Goal: Information Seeking & Learning: Learn about a topic

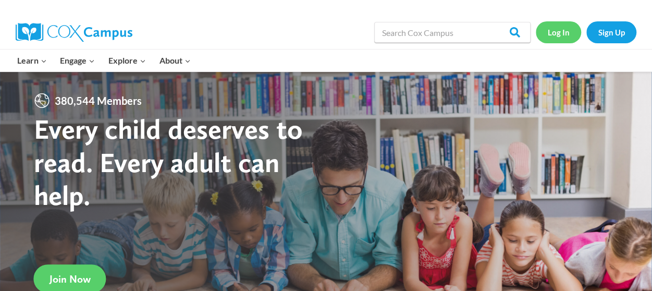
click at [552, 34] on link "Log In" at bounding box center [557, 31] width 45 height 21
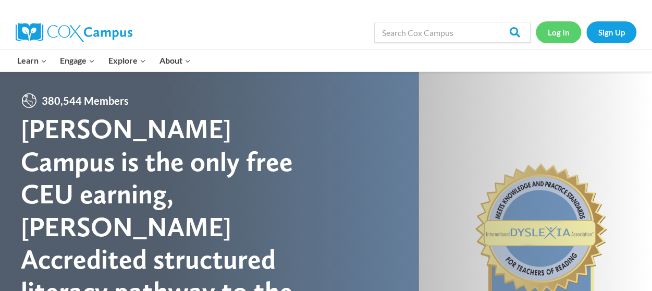
click at [550, 28] on link "Log In" at bounding box center [557, 31] width 45 height 21
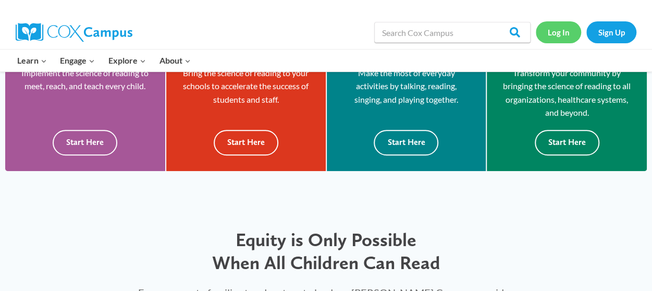
scroll to position [417, 0]
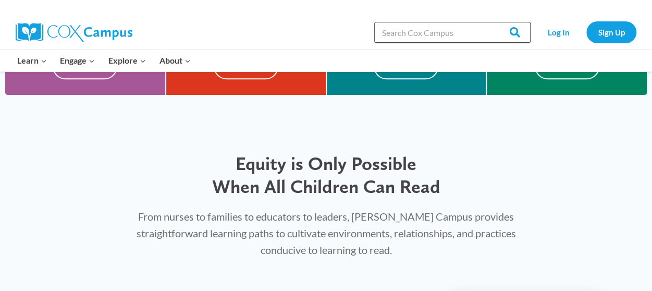
click at [452, 38] on input "Search in [URL][DOMAIN_NAME]" at bounding box center [452, 32] width 156 height 21
click at [429, 34] on input "small gr" at bounding box center [452, 32] width 156 height 21
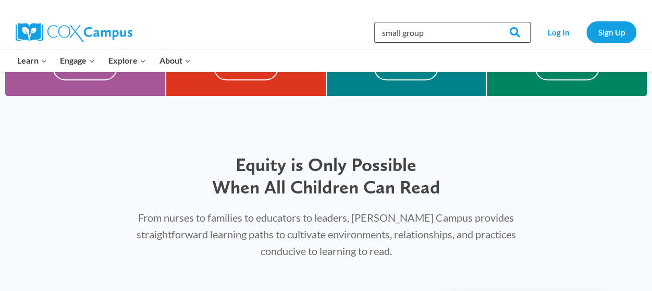
scroll to position [425, 0]
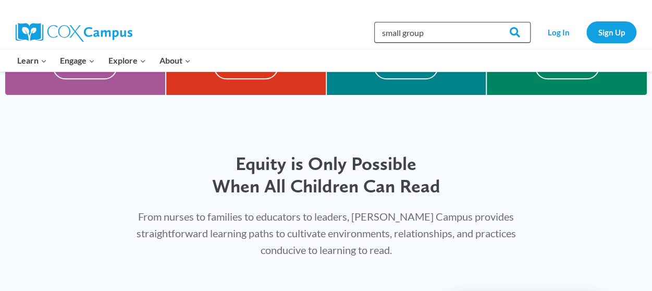
type input "small group"
click at [490, 22] on input "Search" at bounding box center [510, 32] width 41 height 21
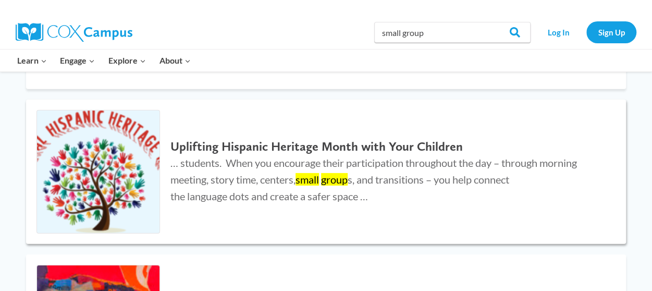
scroll to position [1198, 0]
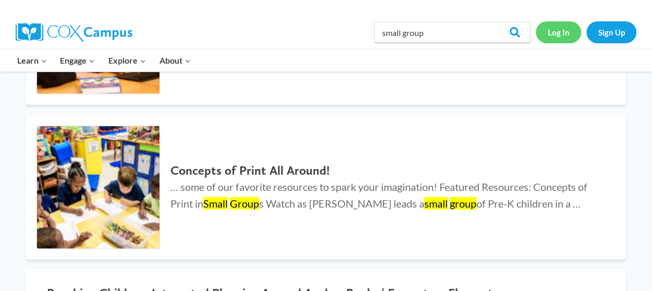
click at [569, 29] on link "Log In" at bounding box center [557, 31] width 45 height 21
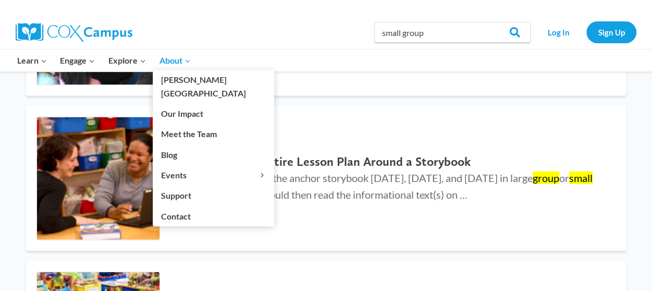
scroll to position [936, 0]
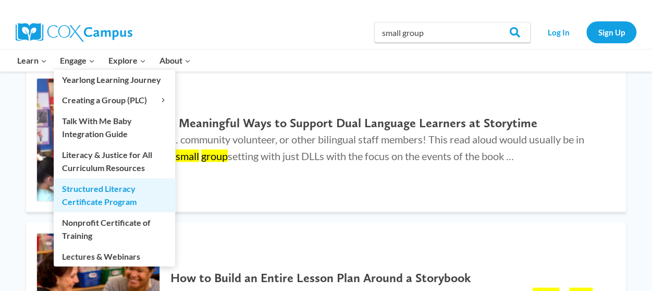
click at [101, 186] on link "Structured Literacy Certificate Program" at bounding box center [114, 194] width 121 height 33
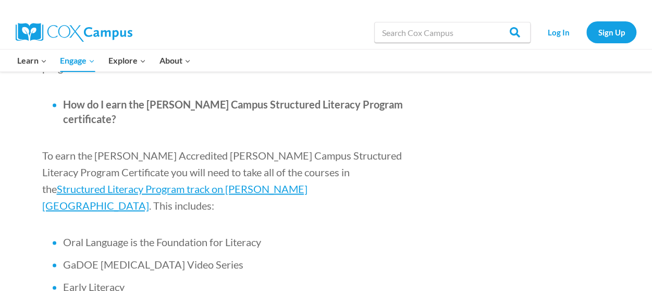
scroll to position [625, 0]
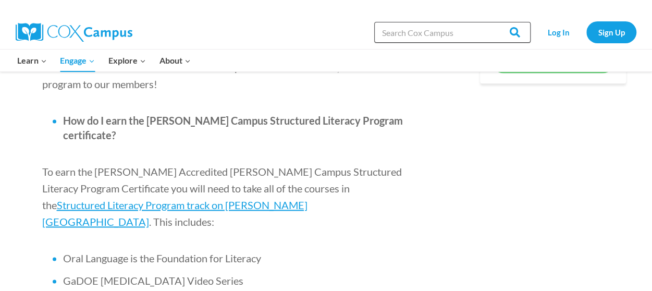
click at [455, 26] on input "Search in [URL][DOMAIN_NAME]" at bounding box center [452, 32] width 156 height 21
type input "small group instruction"
click at [490, 22] on input "Search" at bounding box center [510, 32] width 41 height 21
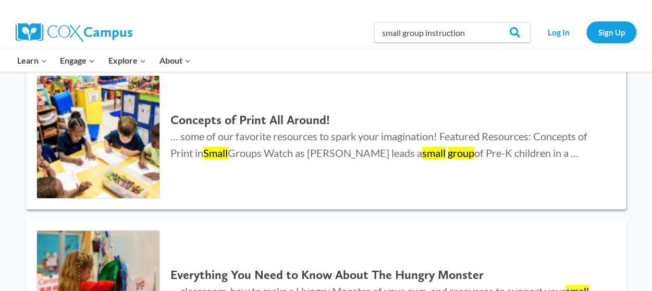
scroll to position [521, 0]
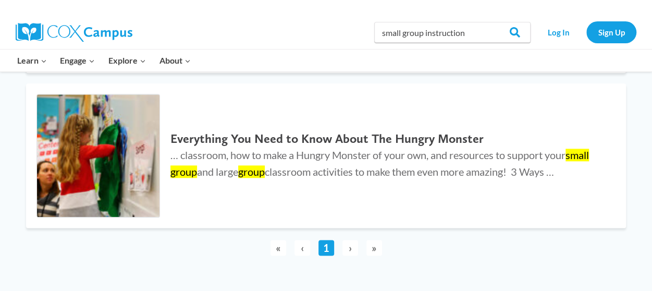
click at [346, 246] on span "›" at bounding box center [350, 248] width 16 height 16
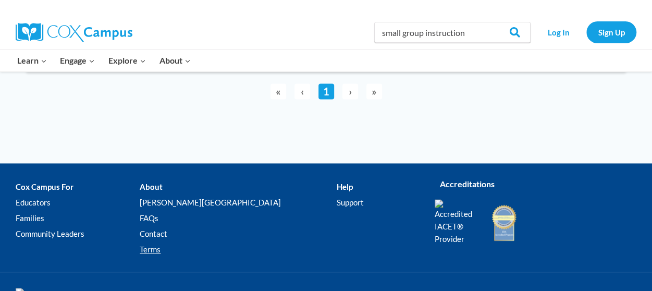
scroll to position [718, 0]
